Goal: Information Seeking & Learning: Check status

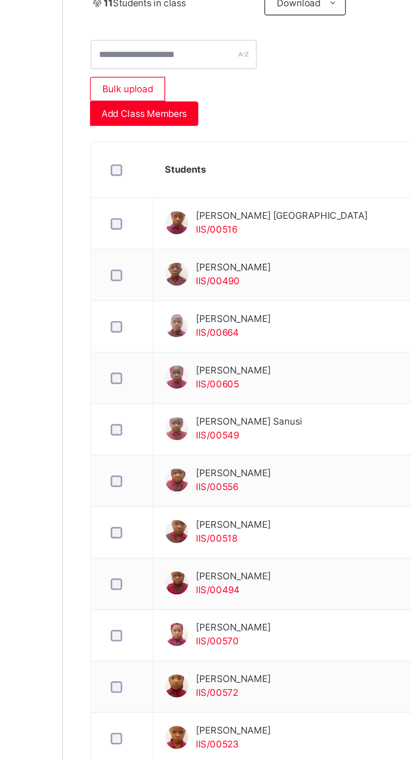
click at [191, 507] on td "[PERSON_NAME] IIS/00494" at bounding box center [247, 516] width 195 height 28
click at [193, 520] on span "IIS/00494" at bounding box center [185, 519] width 24 height 6
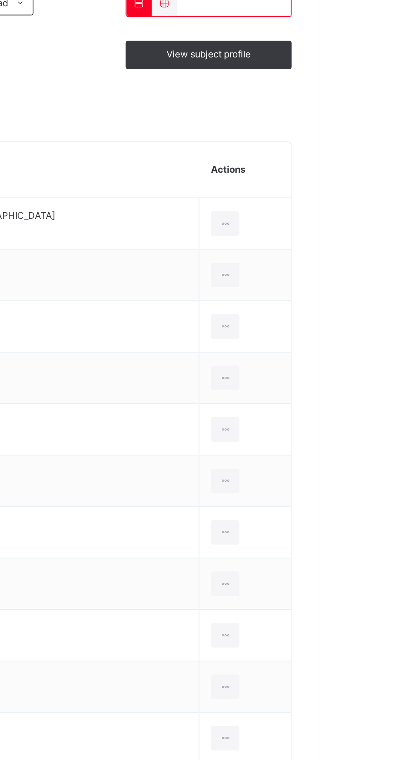
click at [356, 516] on icon at bounding box center [359, 516] width 7 height 8
click at [0, 0] on div "View Profile" at bounding box center [0, 0] width 0 height 0
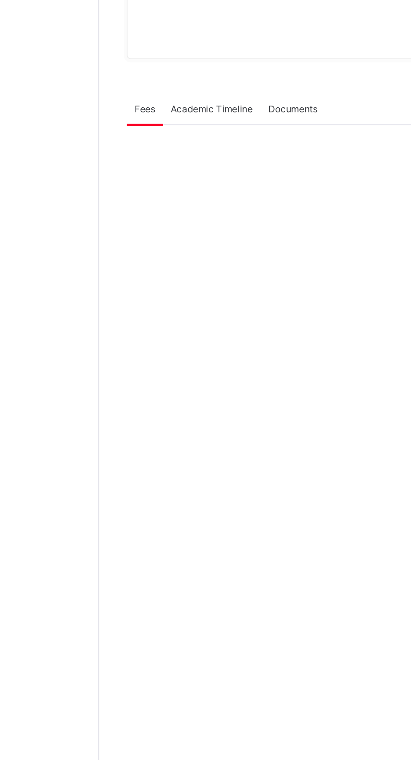
click at [173, 261] on span "Academic Timeline" at bounding box center [162, 257] width 45 height 8
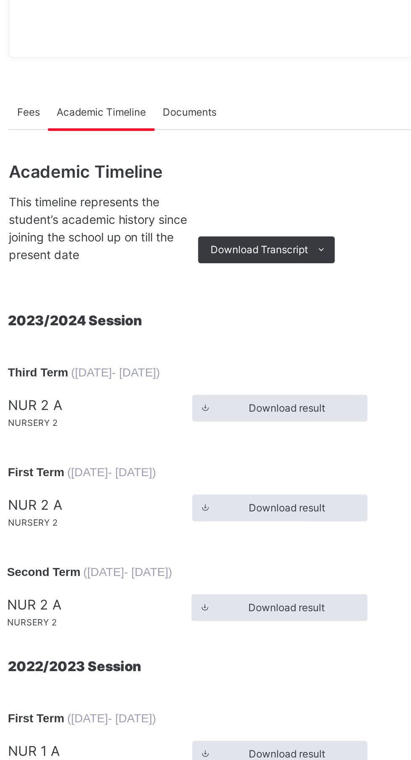
click at [262, 412] on div "Download result" at bounding box center [251, 404] width 88 height 13
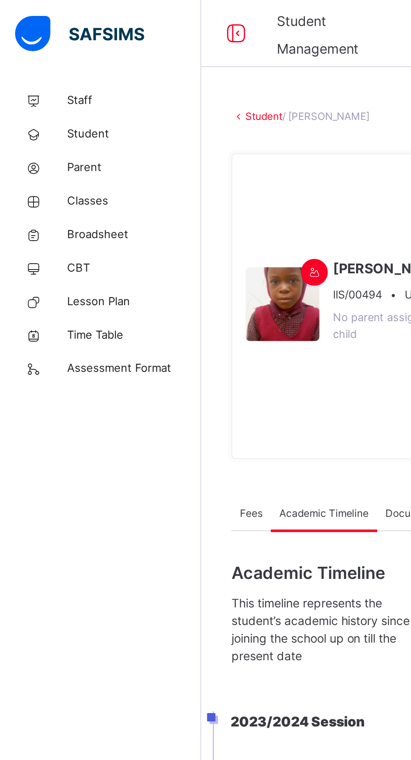
click at [38, 121] on span "Broadsheet" at bounding box center [67, 117] width 67 height 8
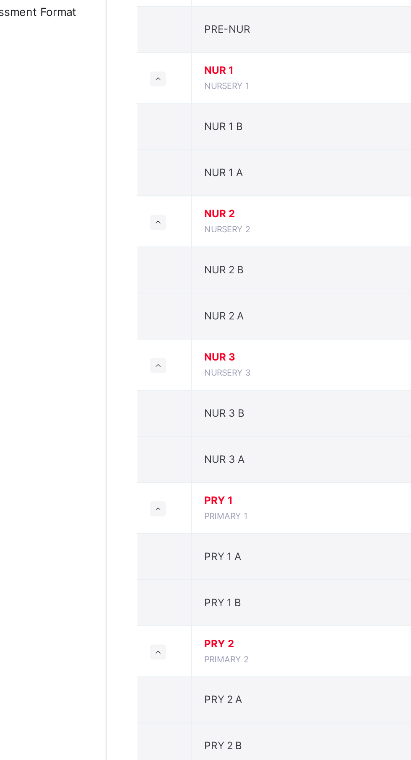
click at [157, 412] on td "NUR 3 A" at bounding box center [227, 407] width 168 height 23
click at [157, 406] on span "NUR 3 A" at bounding box center [160, 407] width 20 height 6
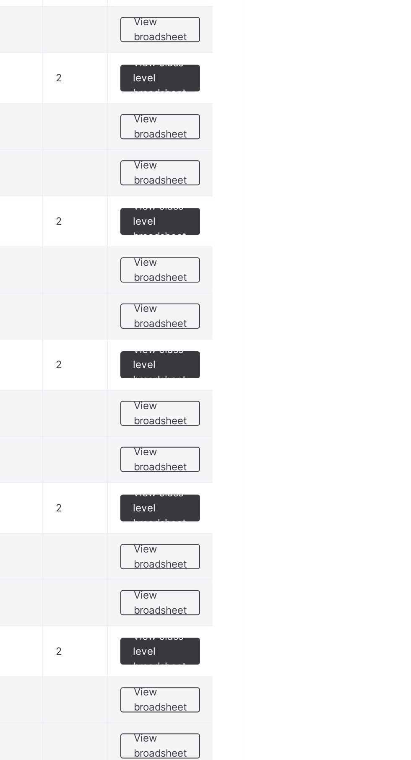
click at [364, 414] on div "View broadsheet" at bounding box center [370, 407] width 40 height 13
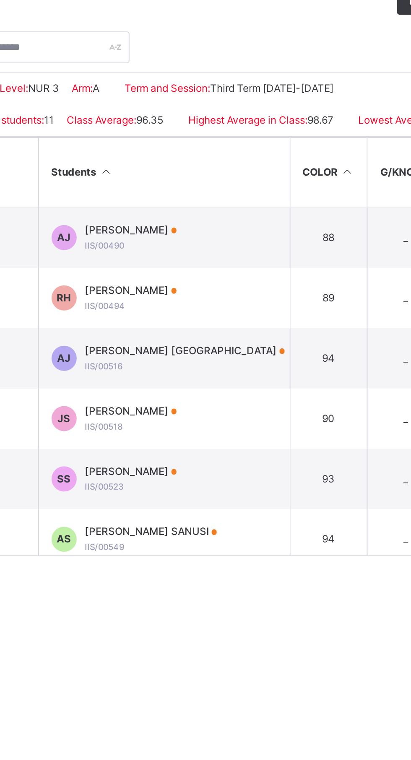
click at [194, 347] on div "[PERSON_NAME]/00494" at bounding box center [198, 339] width 46 height 15
